Goal: Find specific page/section: Find specific page/section

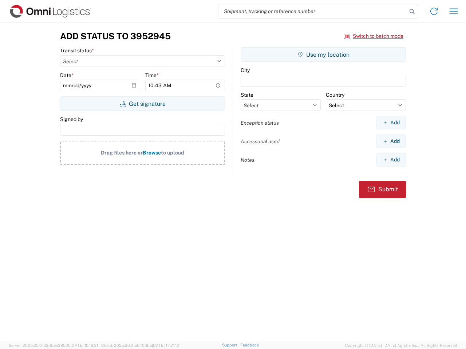
click at [313, 11] on input "search" at bounding box center [312, 11] width 189 height 14
click at [412, 12] on icon at bounding box center [412, 12] width 10 height 10
click at [434, 11] on icon at bounding box center [434, 11] width 12 height 12
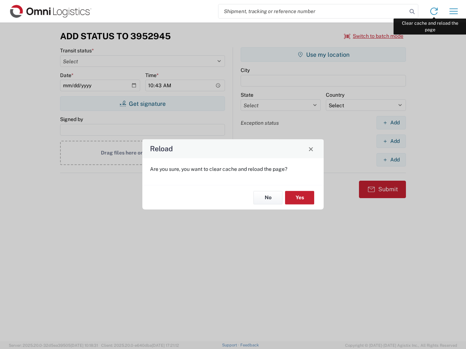
click at [453, 11] on div "Reload Are you sure, you want to clear cache and reload the page? No Yes" at bounding box center [233, 174] width 466 height 349
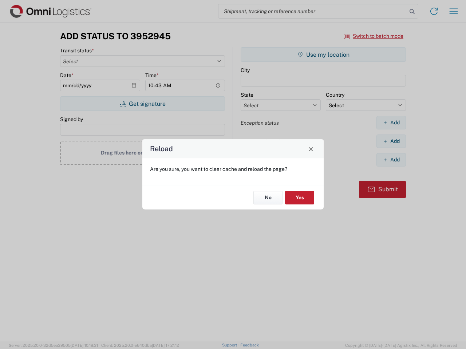
click at [374, 36] on div "Reload Are you sure, you want to clear cache and reload the page? No Yes" at bounding box center [233, 174] width 466 height 349
click at [142, 104] on div "Reload Are you sure, you want to clear cache and reload the page? No Yes" at bounding box center [233, 174] width 466 height 349
click at [323, 55] on div "Reload Are you sure, you want to clear cache and reload the page? No Yes" at bounding box center [233, 174] width 466 height 349
click at [391, 123] on div "Reload Are you sure, you want to clear cache and reload the page? No Yes" at bounding box center [233, 174] width 466 height 349
click at [391, 141] on div "Reload Are you sure, you want to clear cache and reload the page? No Yes" at bounding box center [233, 174] width 466 height 349
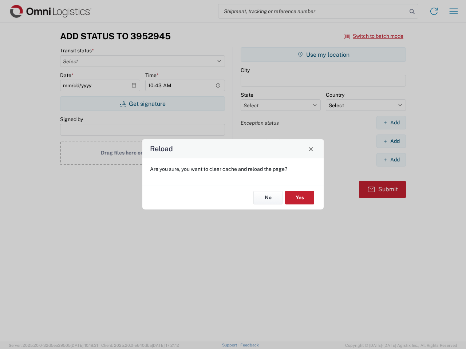
click at [391, 160] on div "Reload Are you sure, you want to clear cache and reload the page? No Yes" at bounding box center [233, 174] width 466 height 349
